Goal: Communication & Community: Participate in discussion

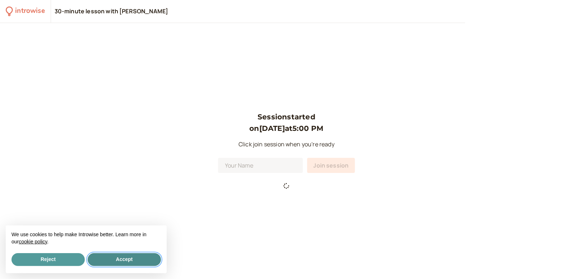
click at [129, 261] on button "Accept" at bounding box center [124, 259] width 73 height 13
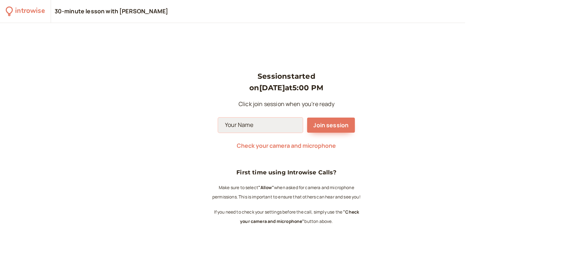
click at [273, 126] on input at bounding box center [260, 125] width 85 height 15
type input "[PERSON_NAME]"
click at [324, 125] on span "Join session" at bounding box center [331, 125] width 35 height 8
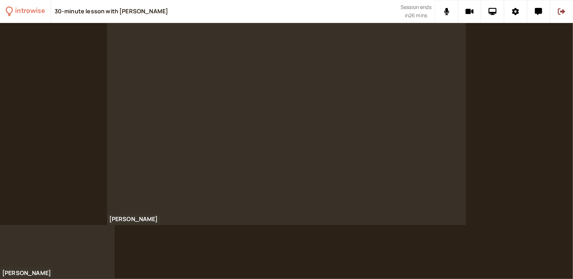
click at [529, 169] on div "[PERSON_NAME]" at bounding box center [286, 124] width 573 height 202
click at [537, 10] on icon at bounding box center [538, 11] width 7 height 7
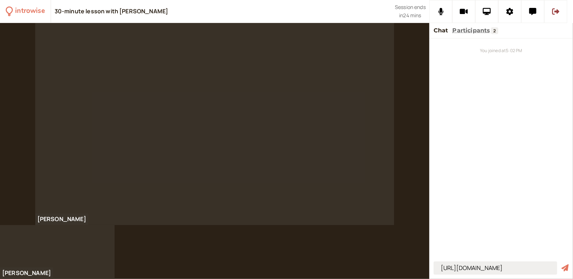
scroll to position [0, 2]
drag, startPoint x: 501, startPoint y: 267, endPoint x: 567, endPoint y: 265, distance: 65.4
click at [567, 265] on form "[URL][DOMAIN_NAME]" at bounding box center [501, 267] width 135 height 13
type input "[URL][DOMAIN_NAME]"
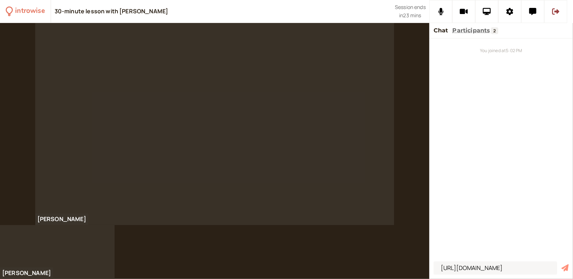
click at [565, 266] on icon "submit" at bounding box center [565, 267] width 7 height 7
drag, startPoint x: 529, startPoint y: 15, endPoint x: 502, endPoint y: 197, distance: 184.2
click at [502, 197] on div "You joined at 5:02 PM [URL][DOMAIN_NAME]" at bounding box center [501, 148] width 144 height 220
click at [530, 12] on icon at bounding box center [532, 11] width 7 height 7
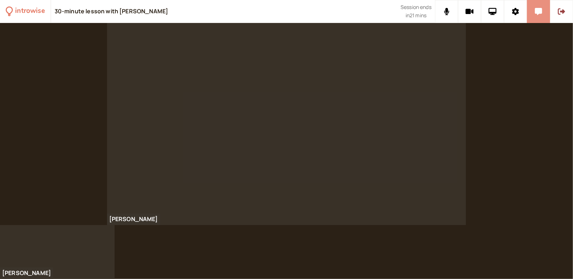
click at [541, 16] on button at bounding box center [538, 11] width 23 height 23
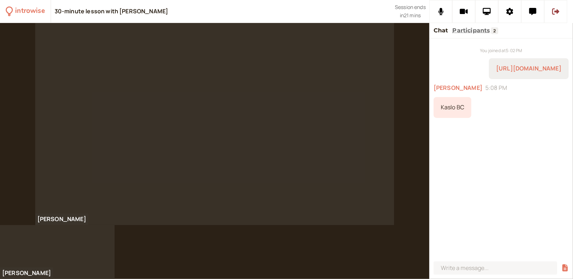
click at [452, 106] on div "Kaslo BC" at bounding box center [453, 107] width 38 height 21
drag, startPoint x: 452, startPoint y: 106, endPoint x: 466, endPoint y: 110, distance: 14.1
click at [466, 110] on div "Kaslo BC" at bounding box center [453, 107] width 38 height 21
drag, startPoint x: 464, startPoint y: 108, endPoint x: 441, endPoint y: 109, distance: 22.7
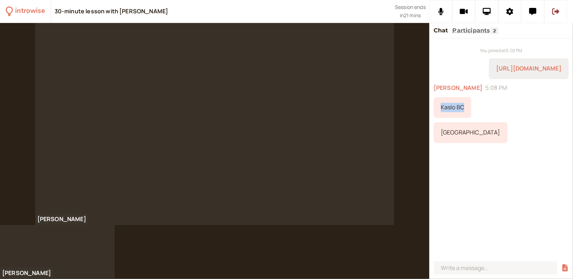
click at [441, 109] on div "Kaslo BC" at bounding box center [453, 107] width 38 height 21
copy div "Kaslo BC"
click at [527, 17] on button at bounding box center [532, 11] width 23 height 23
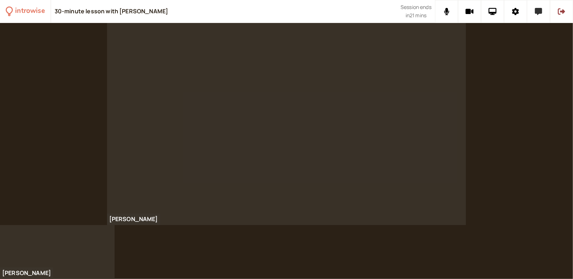
click at [538, 17] on button at bounding box center [538, 11] width 23 height 23
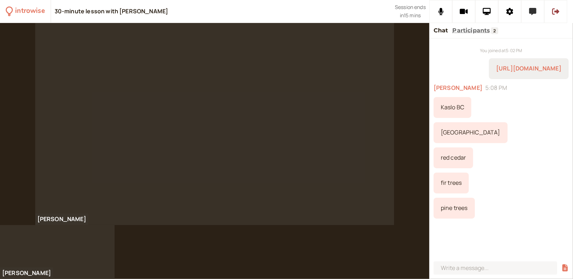
click at [528, 12] on button at bounding box center [532, 11] width 23 height 23
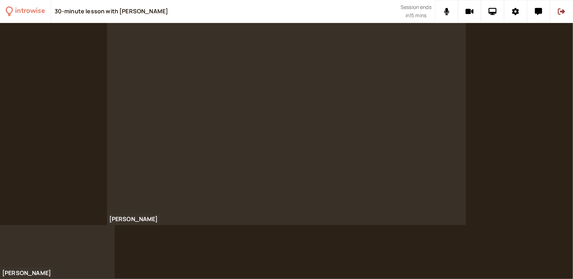
drag, startPoint x: 540, startPoint y: 13, endPoint x: 490, endPoint y: 236, distance: 229.0
click at [490, 236] on div at bounding box center [286, 151] width 573 height 256
click at [534, 14] on button at bounding box center [538, 11] width 23 height 23
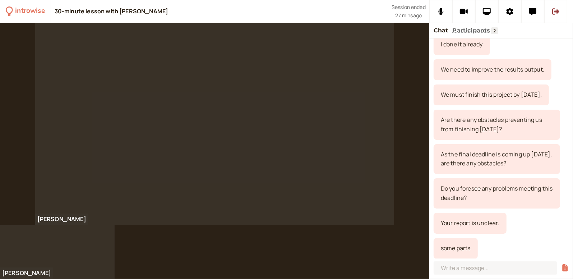
scroll to position [399, 0]
